Goal: Transaction & Acquisition: Subscribe to service/newsletter

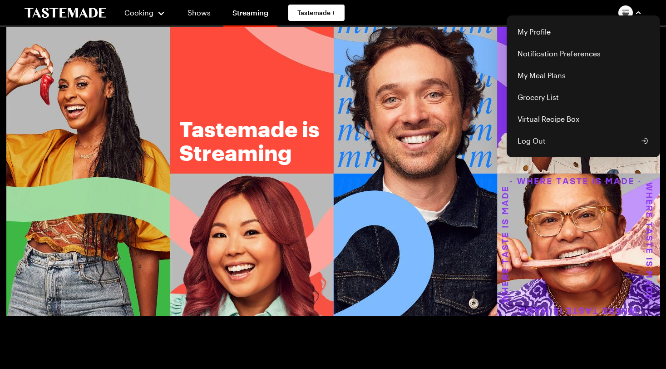
click at [322, 10] on div "Cooking Shows Streaming Tastemade + My Profile Notification Preferences My Meal…" at bounding box center [333, 12] width 654 height 25
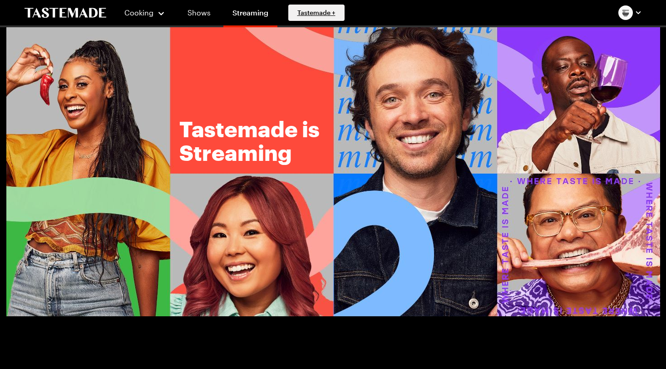
click at [329, 13] on span "Tastemade +" at bounding box center [316, 12] width 38 height 9
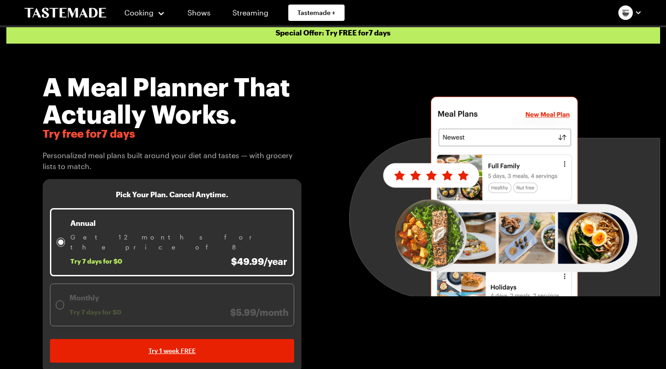
scroll to position [5, 0]
click at [145, 256] on span "Try 7 days for $0 $49.99/year" at bounding box center [178, 261] width 217 height 11
click at [88, 232] on div "Annual Get 12 months for the price of 8 Try 7 days for $0 $49.99/year" at bounding box center [178, 242] width 217 height 49
click at [80, 222] on p "Annual" at bounding box center [178, 223] width 217 height 11
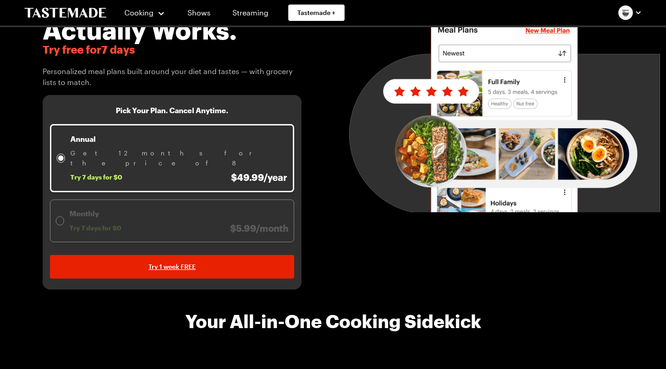
scroll to position [111, 0]
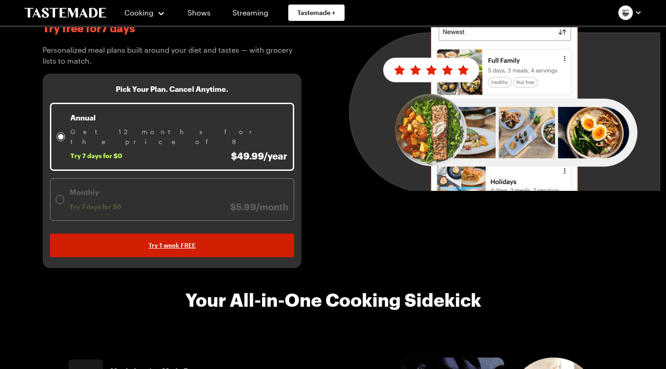
click at [175, 241] on span "Try 1 week FREE" at bounding box center [172, 245] width 47 height 9
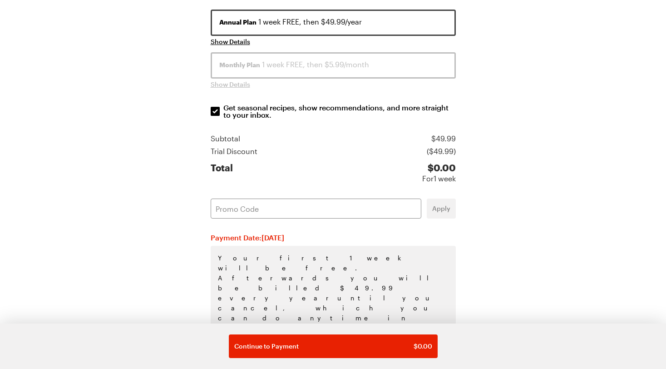
scroll to position [153, 0]
click at [231, 211] on input "text" at bounding box center [316, 209] width 211 height 20
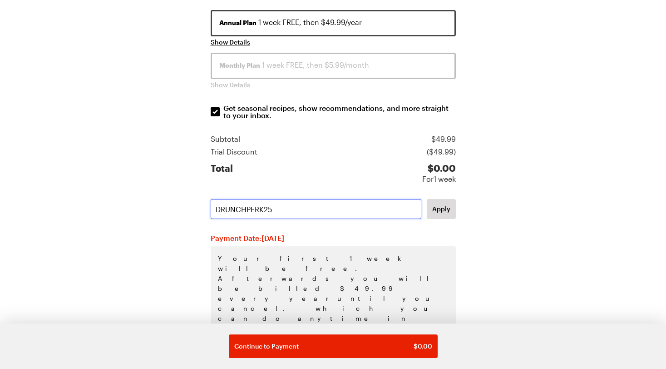
click at [220, 208] on input "DRUNCHPERK25" at bounding box center [316, 209] width 211 height 20
type input "CRUNCHPERK25"
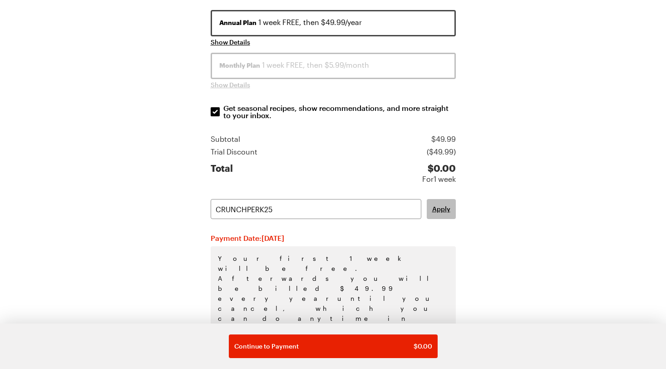
click at [446, 208] on span "Apply" at bounding box center [441, 208] width 18 height 9
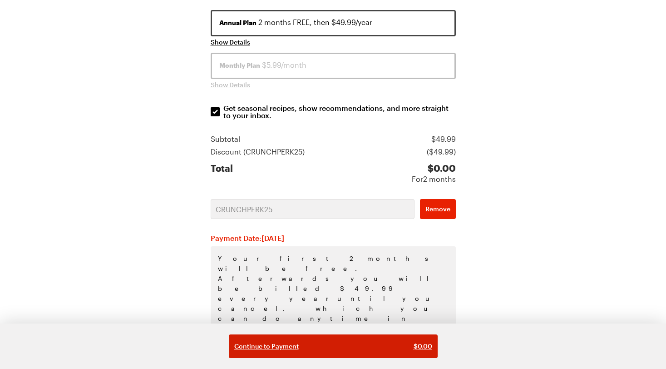
click at [266, 342] on span "Continue to Payment" at bounding box center [266, 346] width 64 height 9
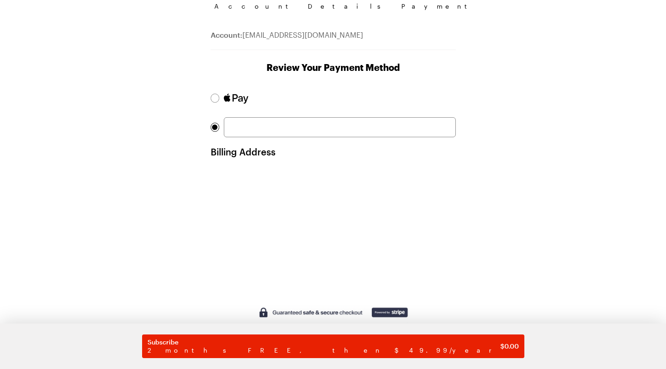
scroll to position [75, 0]
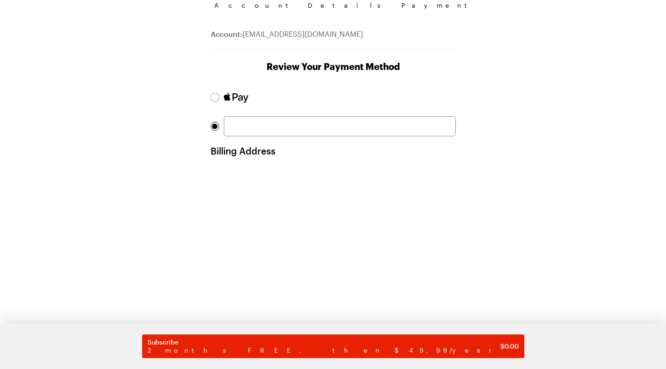
click at [133, 226] on div "Account Details Payment Account: jeffespy@me.com Review Your Payment Method Bil…" at bounding box center [333, 250] width 581 height 574
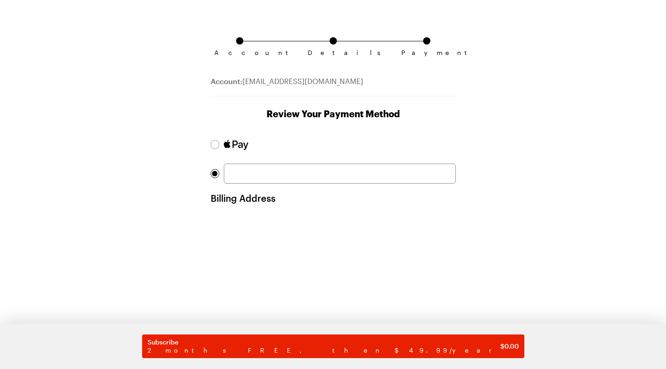
scroll to position [22, 0]
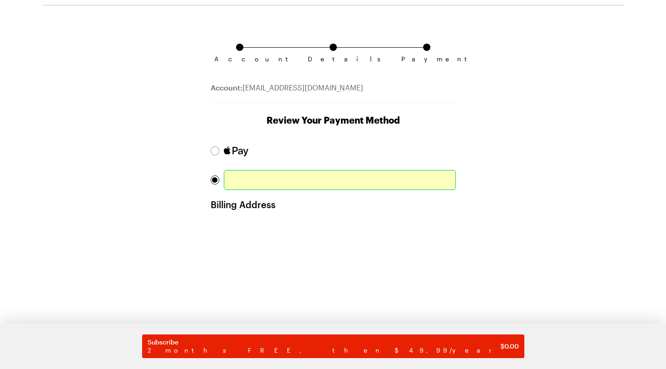
click at [494, 135] on div "Account Details Payment Account: jeffespy@me.com Review Your Payment Method Bil…" at bounding box center [333, 303] width 581 height 574
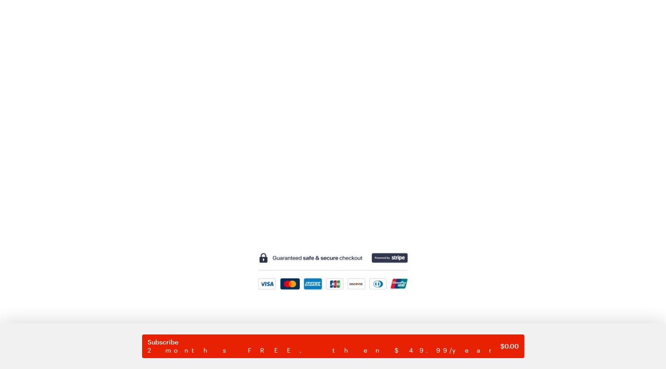
scroll to position [243, 0]
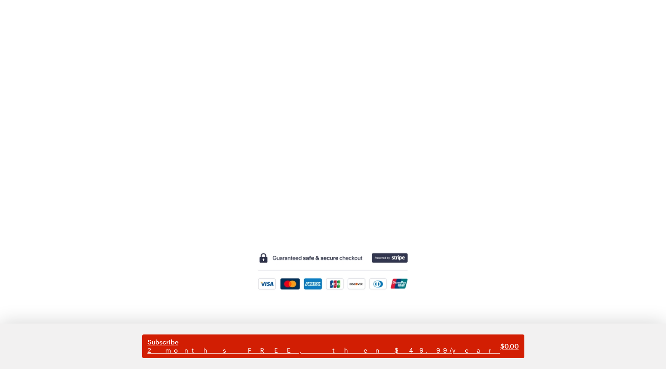
click at [252, 341] on span "Subscribe" at bounding box center [324, 342] width 353 height 8
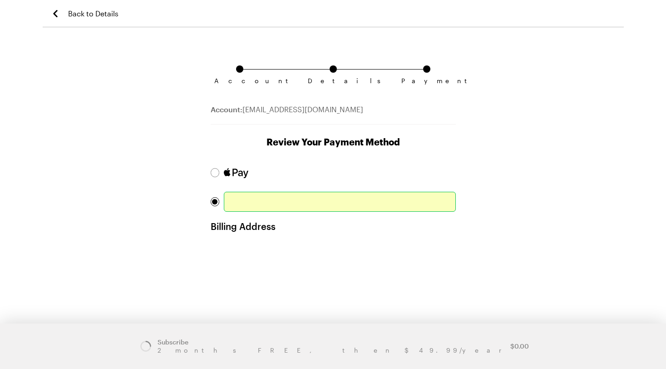
scroll to position [0, 0]
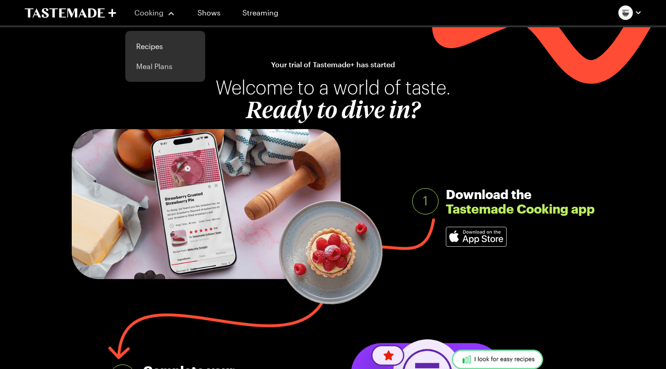
click at [160, 69] on link "Meal Plans" at bounding box center [165, 66] width 69 height 20
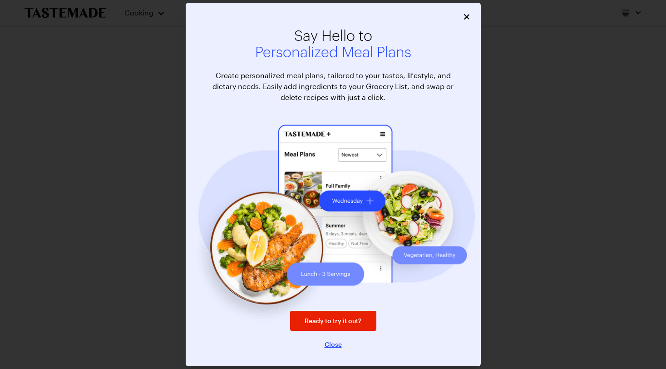
click at [328, 344] on span "Close" at bounding box center [333, 344] width 17 height 9
